Goal: Task Accomplishment & Management: Use online tool/utility

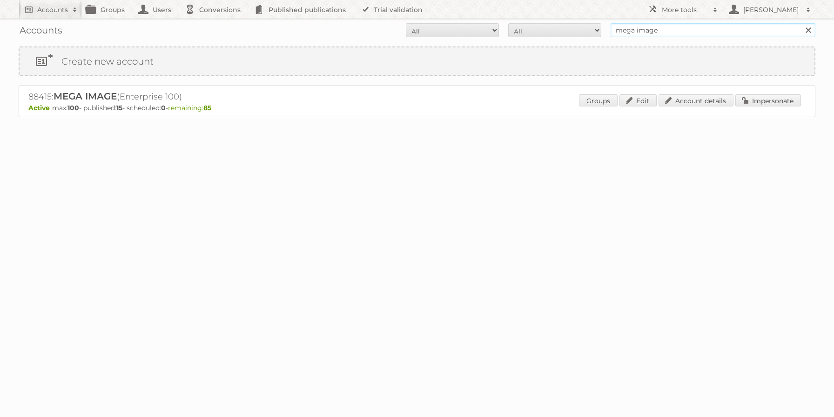
click at [648, 33] on input "mega image" at bounding box center [712, 30] width 205 height 14
type input "ALDI SÜD Dienstleistungs-SE & Co. oHG"
click at [801, 23] on input "Search" at bounding box center [808, 30] width 14 height 14
click at [766, 104] on link "Impersonate" at bounding box center [768, 100] width 66 height 12
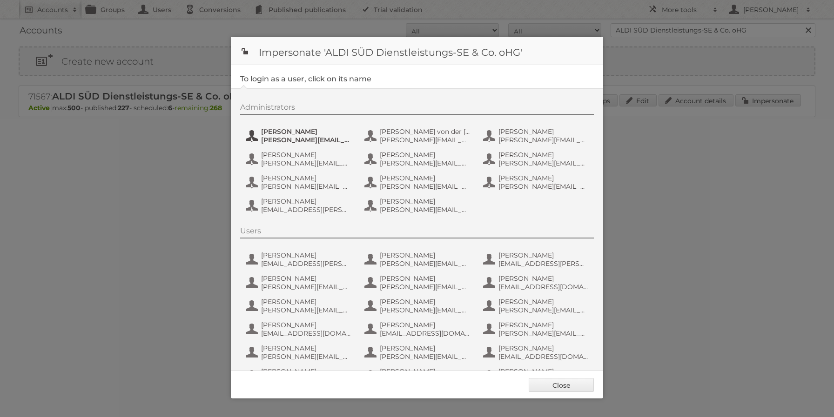
click at [316, 144] on button "Anastasia Kaiser a.kaiser@s-v.de" at bounding box center [299, 136] width 109 height 19
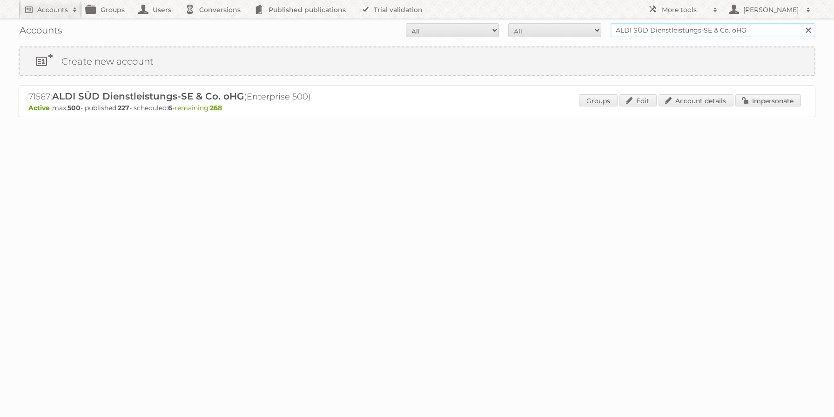
click at [634, 33] on input "ALDI SÜD Dienstleistungs-SE & Co. oHG" at bounding box center [712, 30] width 205 height 14
type input "[PERSON_NAME]"
click at [801, 23] on input "Search" at bounding box center [808, 30] width 14 height 14
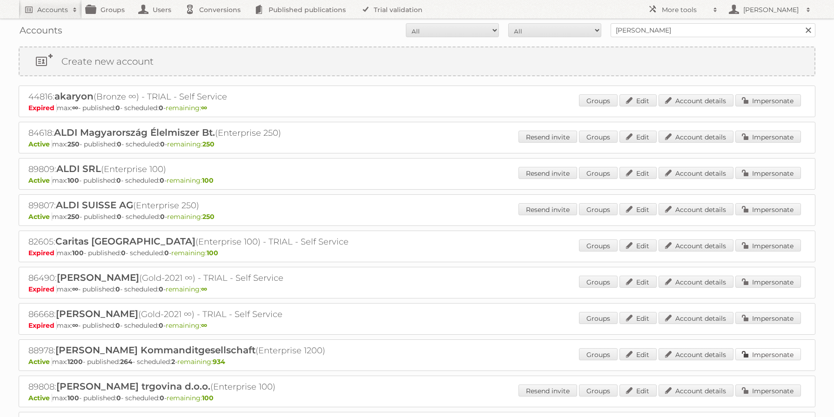
click at [761, 358] on link "Impersonate" at bounding box center [768, 354] width 66 height 12
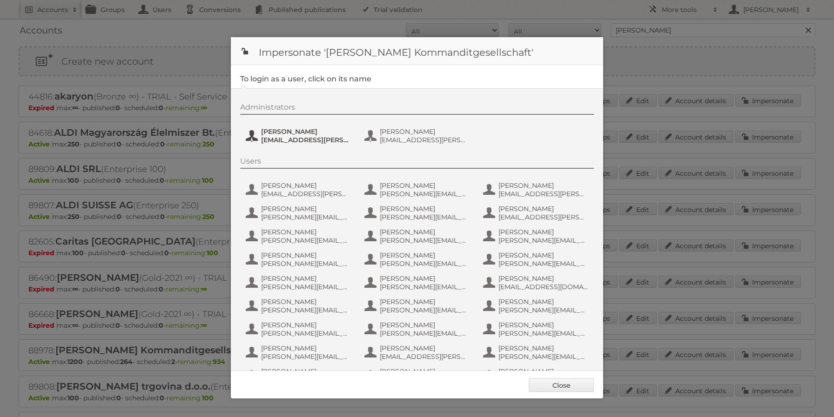
click at [303, 139] on span "lukas.rosenbichler@hofer.at" at bounding box center [306, 140] width 90 height 8
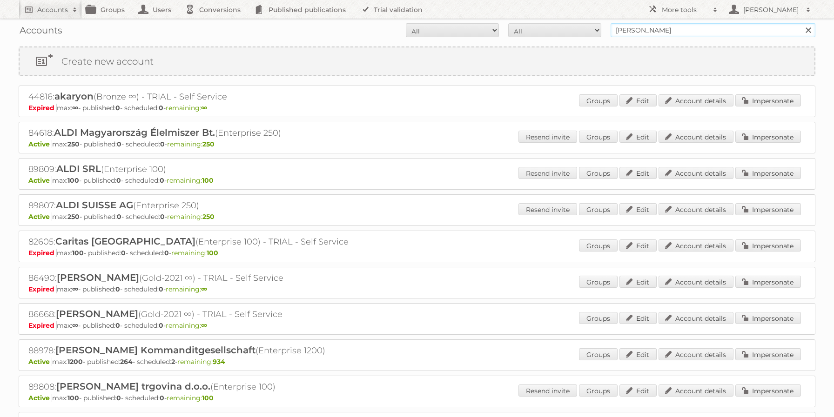
click at [641, 33] on input "hofer" at bounding box center [712, 30] width 205 height 14
type input "ALDI IE"
click at [801, 23] on input "Search" at bounding box center [808, 30] width 14 height 14
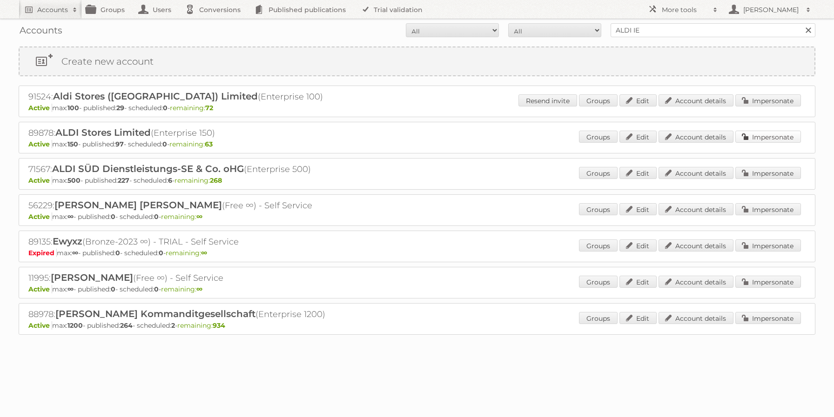
click at [764, 140] on link "Impersonate" at bounding box center [768, 137] width 66 height 12
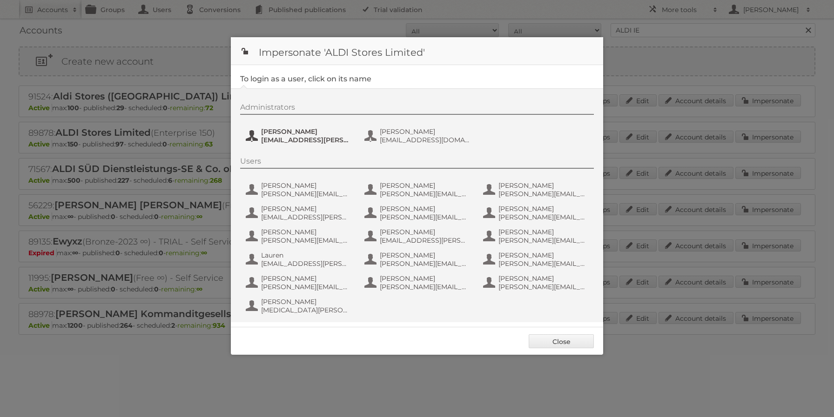
click at [307, 132] on span "Micah Williams" at bounding box center [306, 131] width 90 height 8
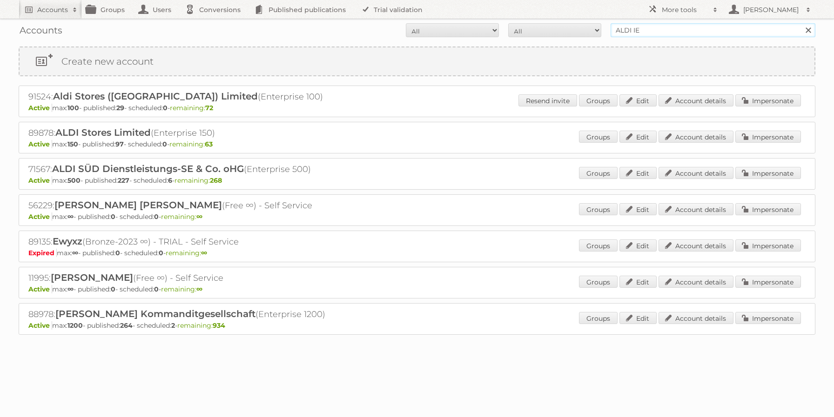
click at [648, 25] on input "ALDI IE" at bounding box center [712, 30] width 205 height 14
type input "@netto-online"
click at [801, 23] on input "Search" at bounding box center [808, 30] width 14 height 14
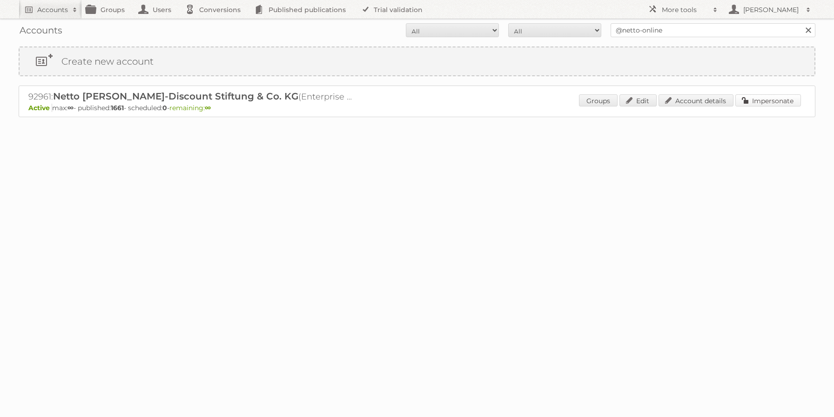
click at [781, 98] on link "Impersonate" at bounding box center [768, 100] width 66 height 12
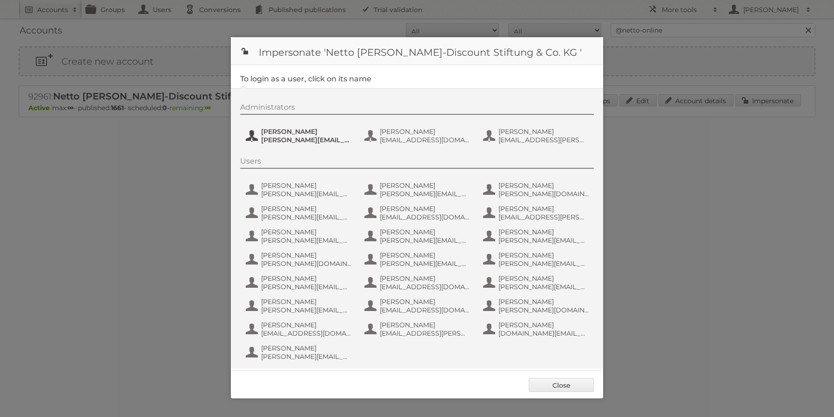
click at [306, 137] on span "henri.schmidhuber@netto-online.de" at bounding box center [306, 140] width 90 height 8
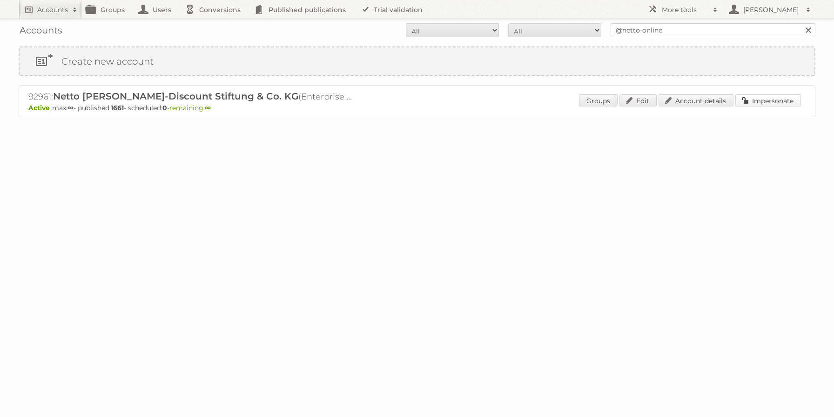
click at [764, 100] on link "Impersonate" at bounding box center [768, 100] width 66 height 12
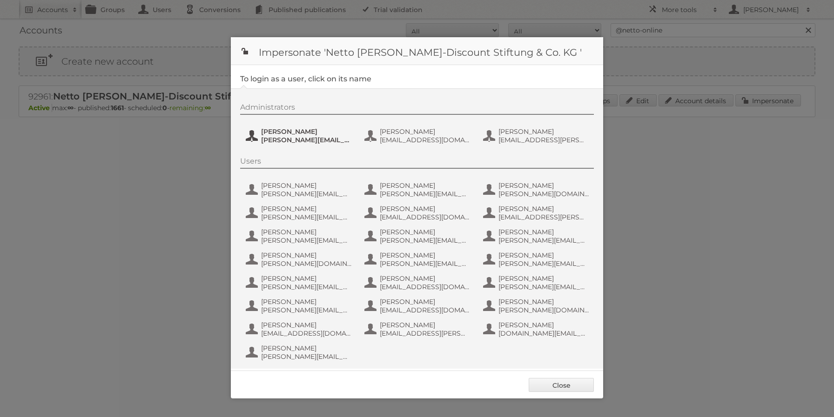
click at [309, 136] on span "henri.schmidhuber@netto-online.de" at bounding box center [306, 140] width 90 height 8
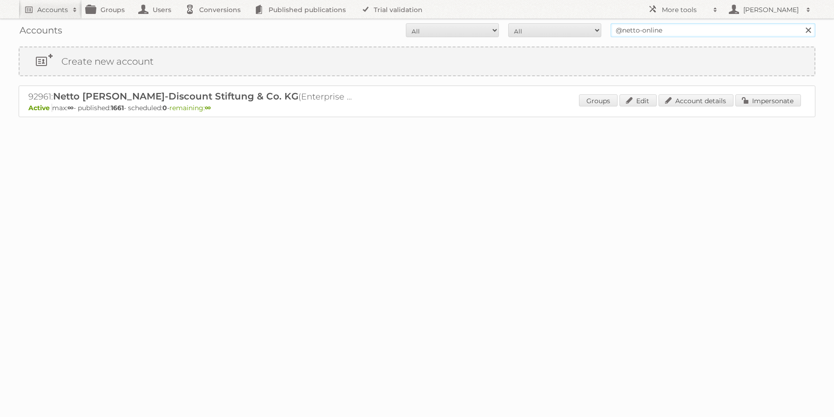
click at [679, 31] on input "@netto-online" at bounding box center [712, 30] width 205 height 14
type input "ALDI SÜD Dienstleistungs-SE & Co. oHG"
click at [801, 23] on input "Search" at bounding box center [808, 30] width 14 height 14
